Goal: Task Accomplishment & Management: Use online tool/utility

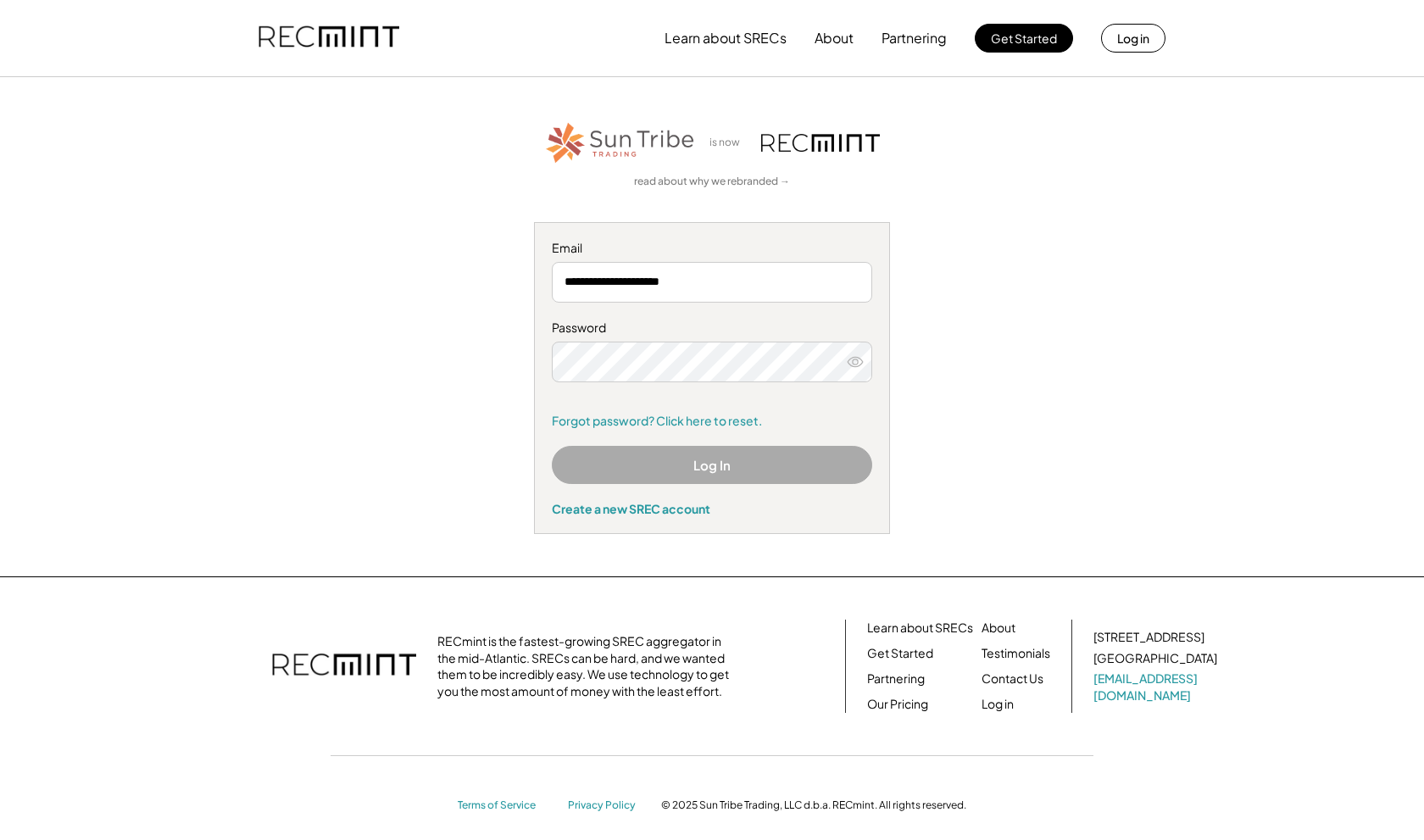
click at [706, 454] on button "Log In" at bounding box center [712, 464] width 320 height 38
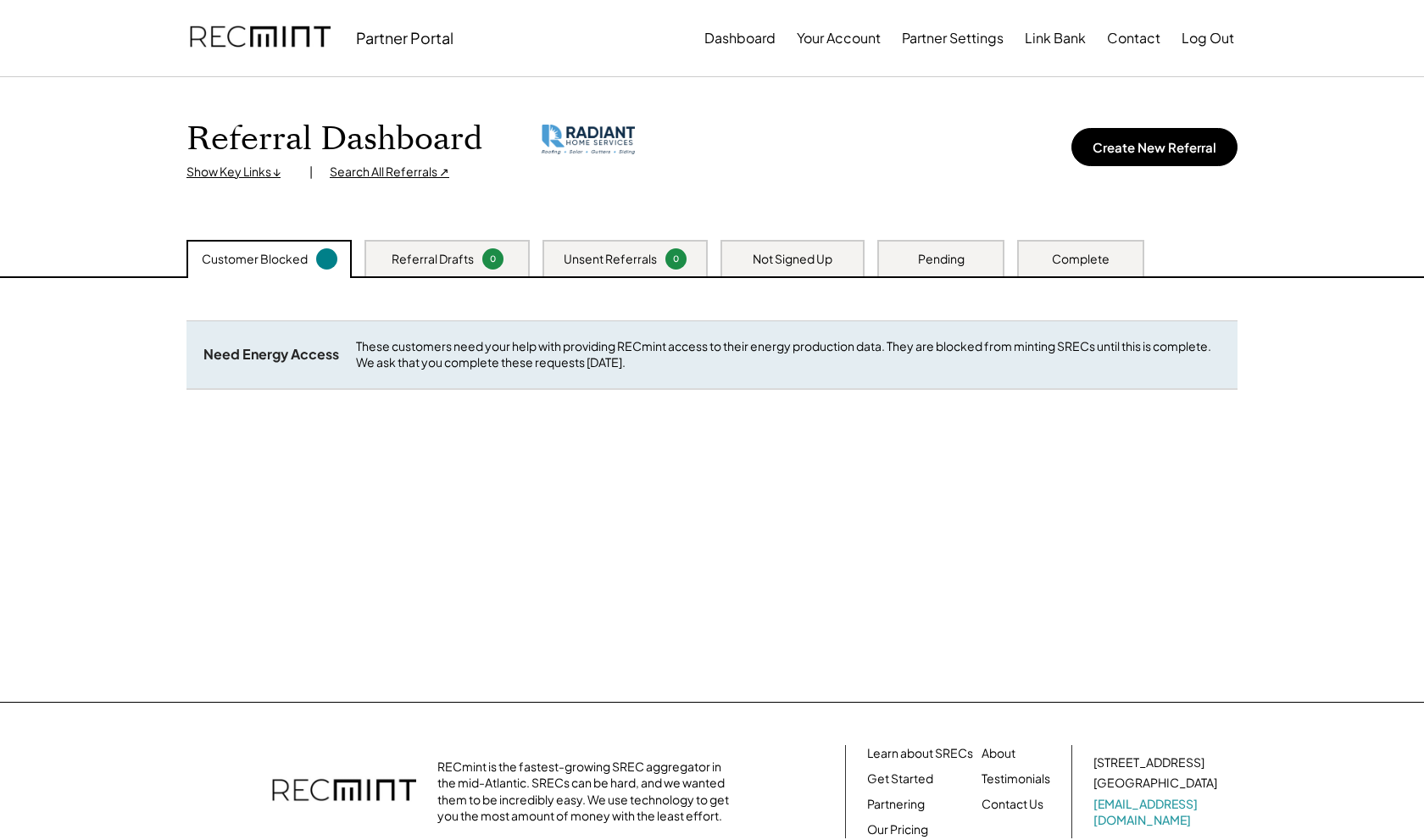
click at [270, 259] on div "Customer Blocked" at bounding box center [254, 259] width 105 height 17
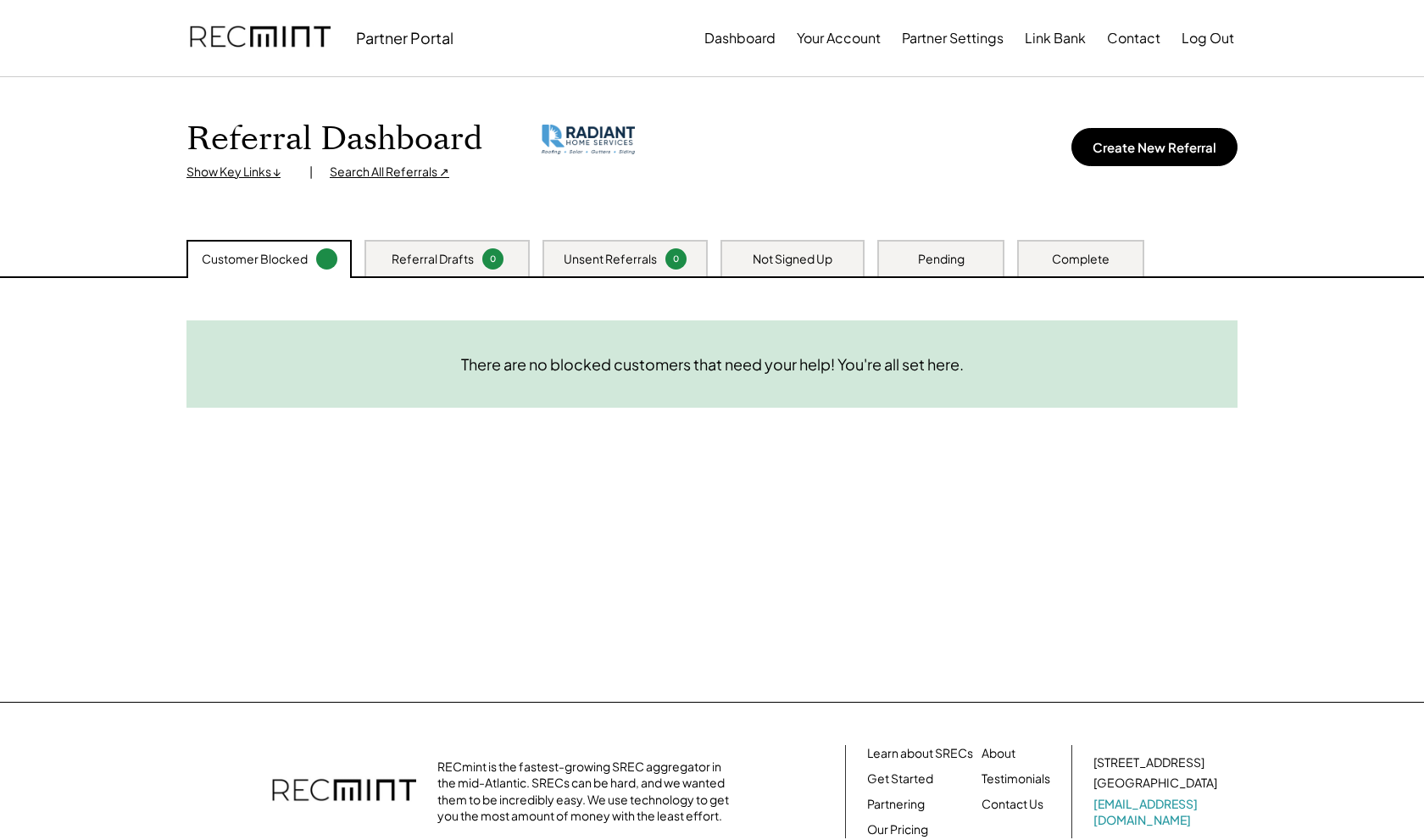
click at [424, 258] on div "Referral Drafts" at bounding box center [433, 259] width 82 height 17
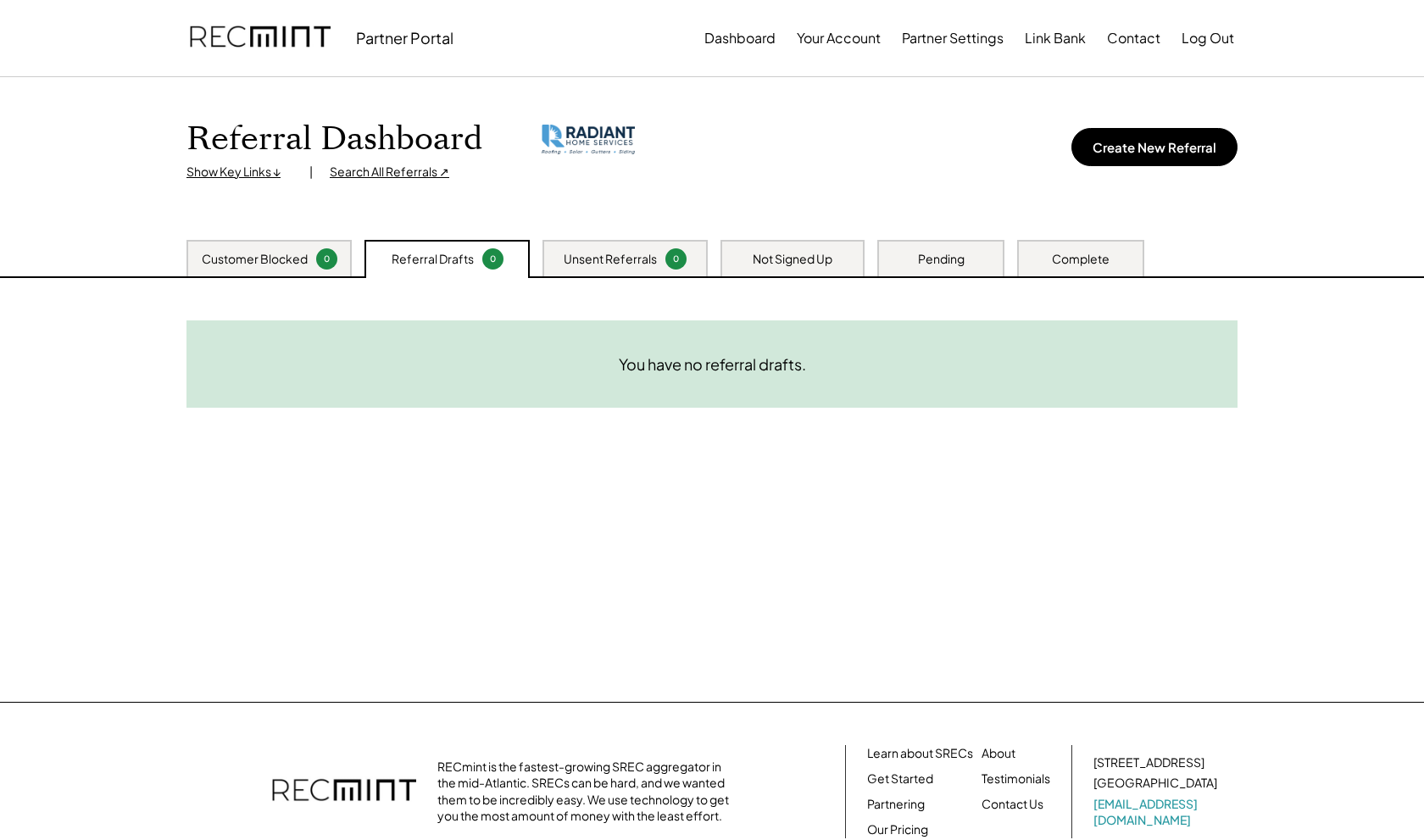
click at [278, 262] on div "Customer Blocked" at bounding box center [254, 259] width 105 height 17
